Goal: Transaction & Acquisition: Purchase product/service

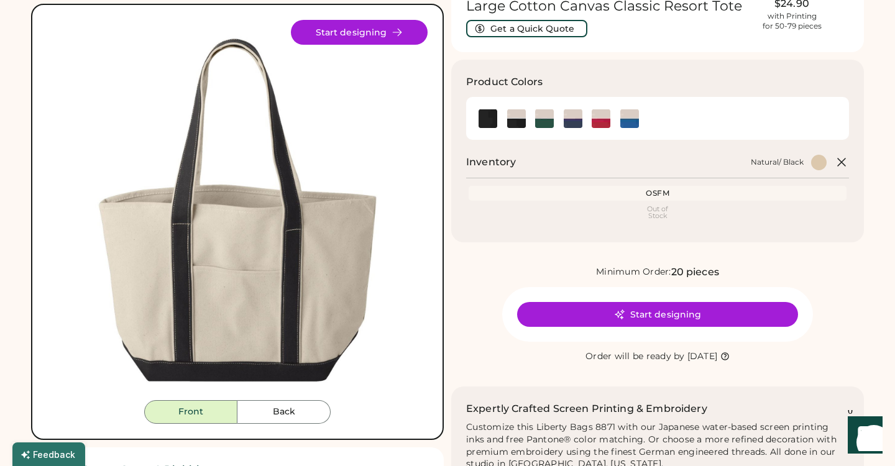
scroll to position [78, 0]
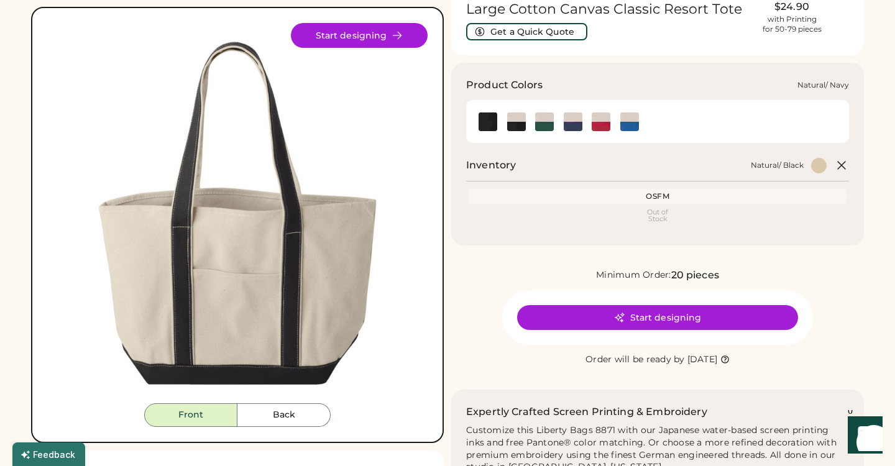
click at [572, 115] on img at bounding box center [573, 122] width 19 height 19
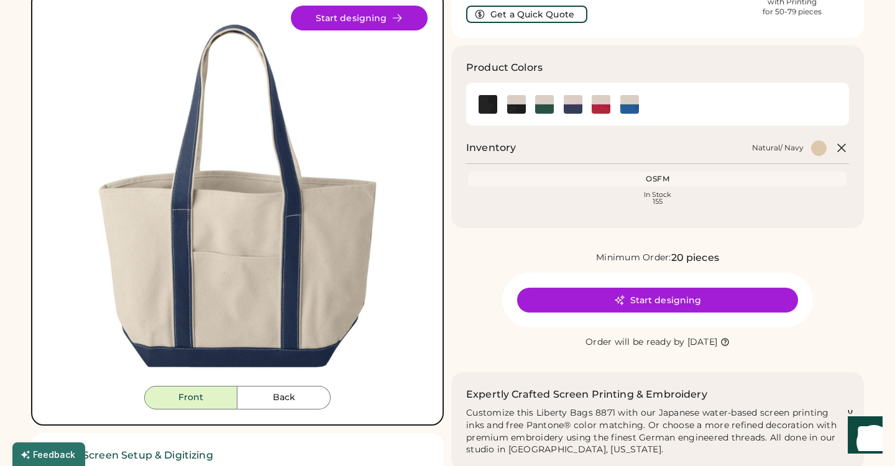
scroll to position [95, 0]
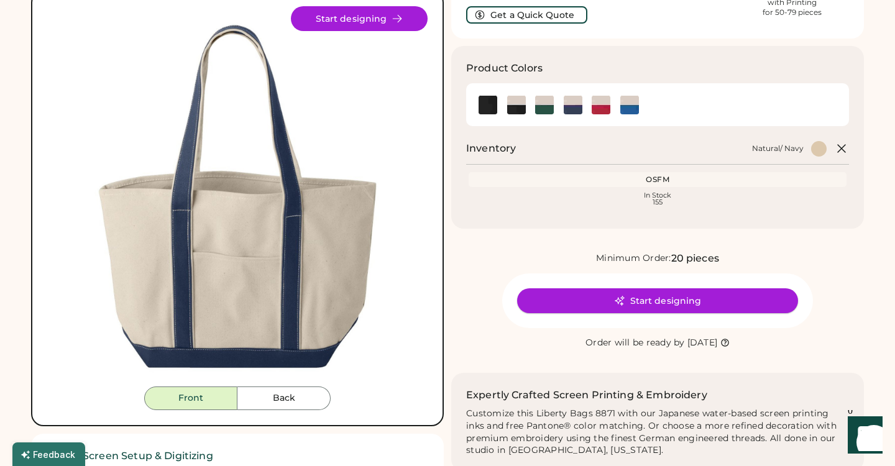
click at [660, 297] on button "Start designing" at bounding box center [657, 300] width 281 height 25
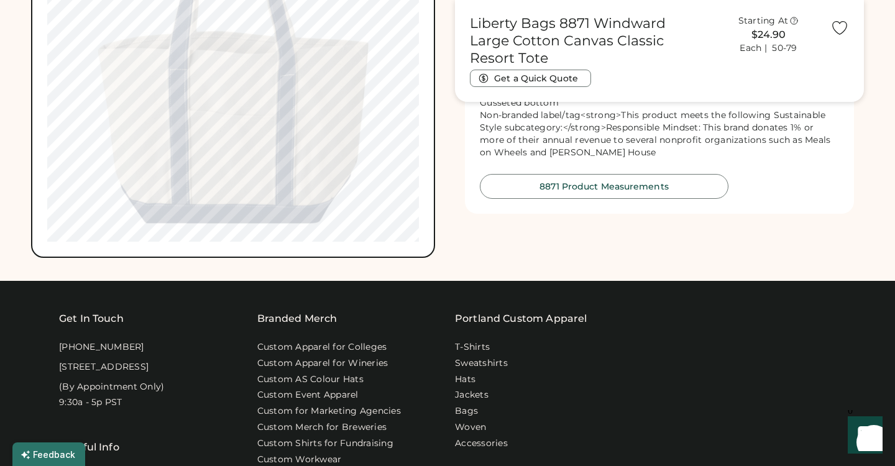
scroll to position [713, 0]
